Goal: Information Seeking & Learning: Learn about a topic

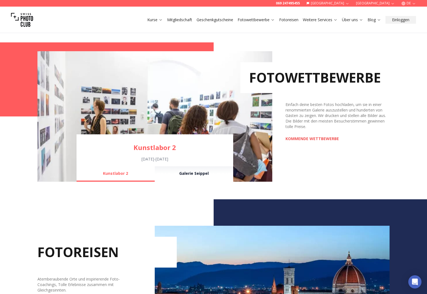
scroll to position [371, 0]
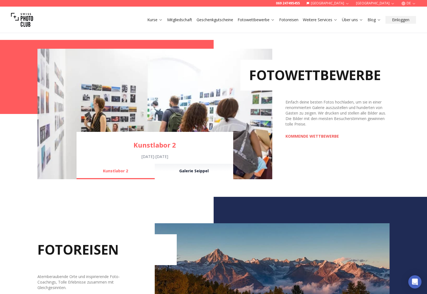
click at [318, 137] on link "KOMMENDE WETTBEWERBE" at bounding box center [311, 136] width 53 height 6
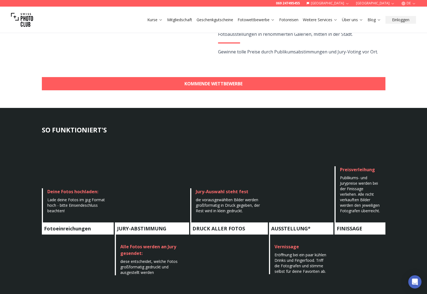
scroll to position [88, 0]
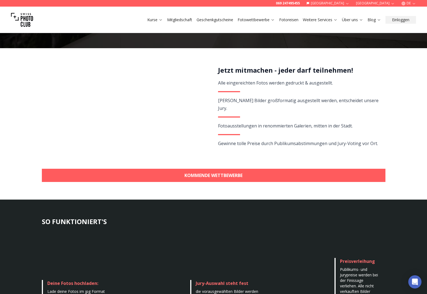
click at [236, 21] on button "Fotowettbewerbe" at bounding box center [256, 20] width 42 height 8
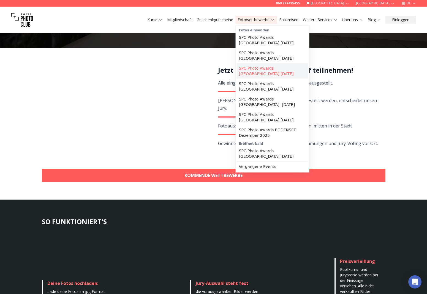
click at [272, 68] on link "SPC Photo Awards [GEOGRAPHIC_DATA] [DATE]" at bounding box center [273, 70] width 72 height 15
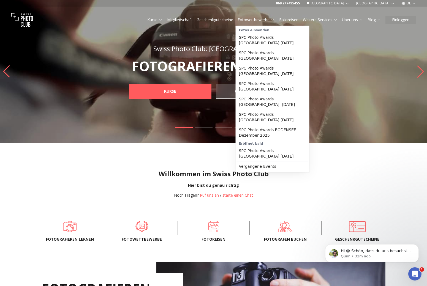
click at [177, 19] on link "Fotowettbewerbe" at bounding box center [255, 20] width 37 height 6
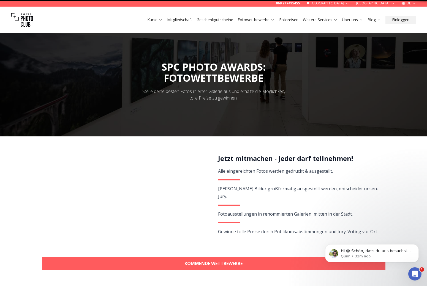
click at [177, 19] on link "Fotowettbewerbe" at bounding box center [255, 20] width 37 height 6
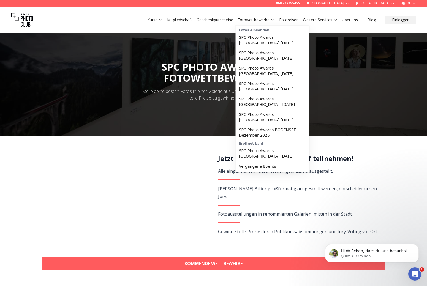
click at [177, 19] on link "Fotowettbewerbe" at bounding box center [255, 20] width 37 height 6
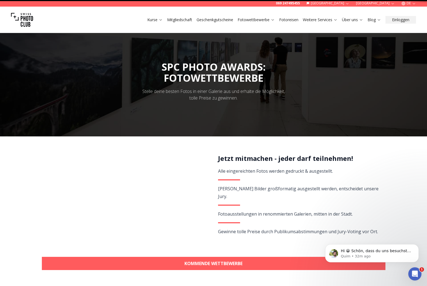
click at [177, 19] on link "Fotowettbewerbe" at bounding box center [255, 20] width 37 height 6
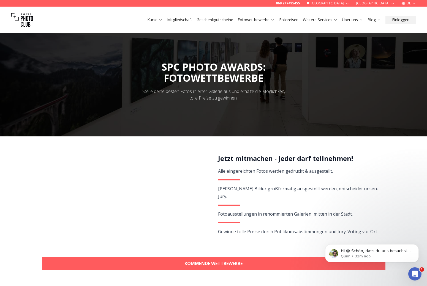
click at [177, 19] on link "Fotowettbewerbe" at bounding box center [255, 20] width 37 height 6
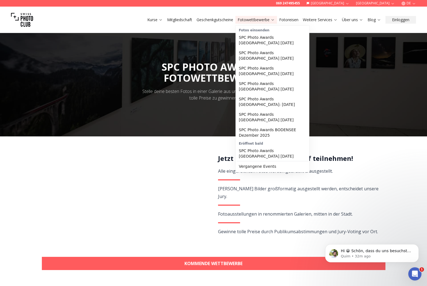
click at [177, 17] on link "Fotowettbewerbe" at bounding box center [255, 20] width 37 height 6
click at [177, 72] on link "SPC Photo Awards [GEOGRAPHIC_DATA] [DATE]" at bounding box center [273, 70] width 72 height 15
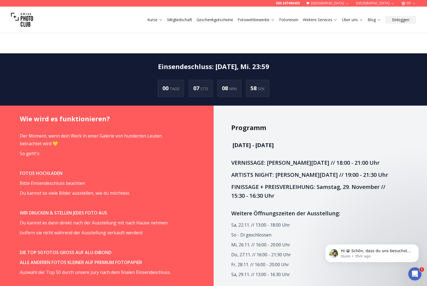
scroll to position [336, 0]
